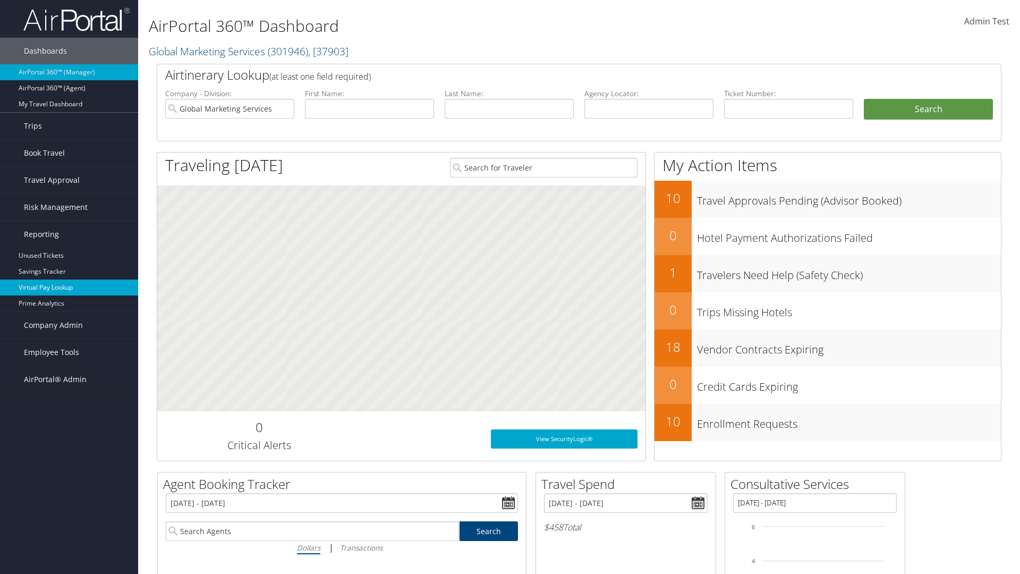
click at [69, 288] on link "Virtual Pay Lookup" at bounding box center [69, 288] width 138 height 16
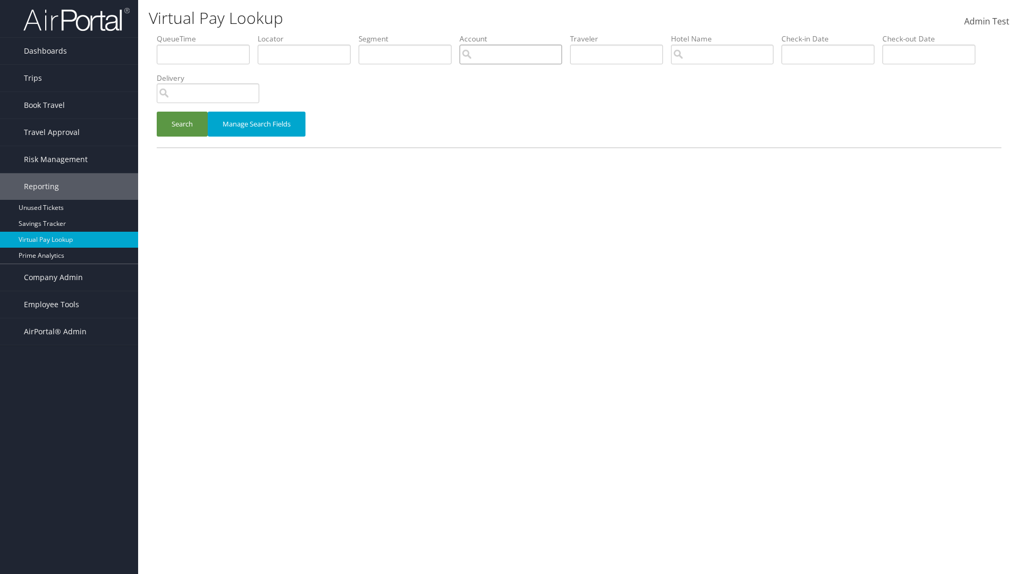
click at [511, 54] on input "search" at bounding box center [511, 55] width 103 height 20
type input "weatherby"
